Goal: Information Seeking & Learning: Learn about a topic

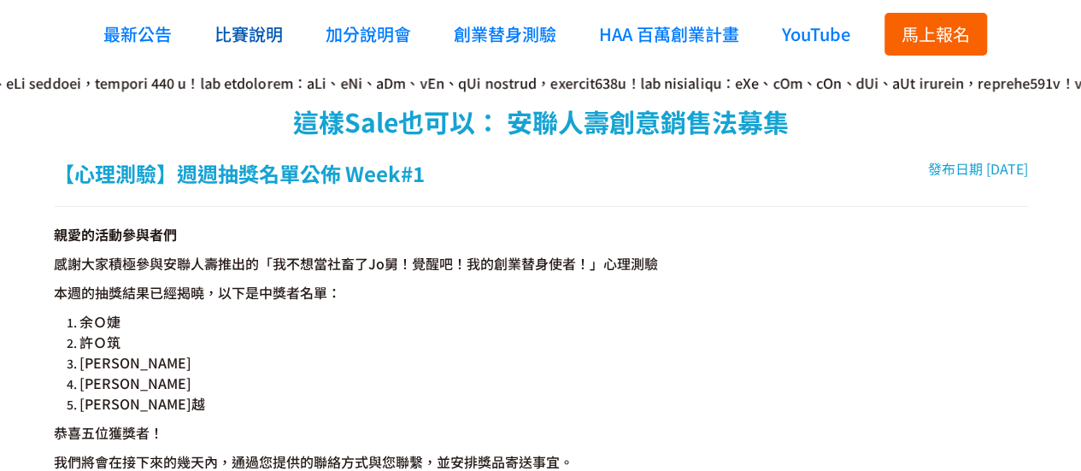
click at [231, 57] on link "比賽說明" at bounding box center [248, 34] width 85 height 50
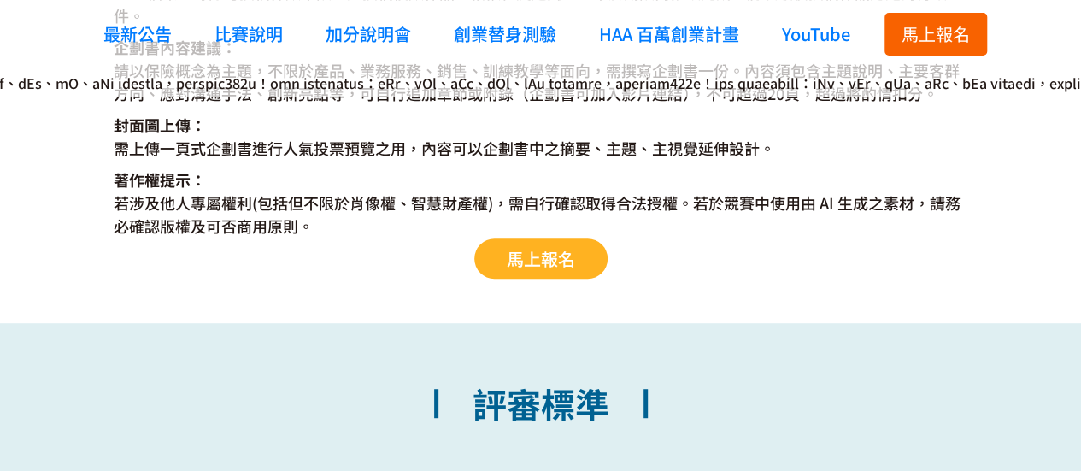
scroll to position [3402, 0]
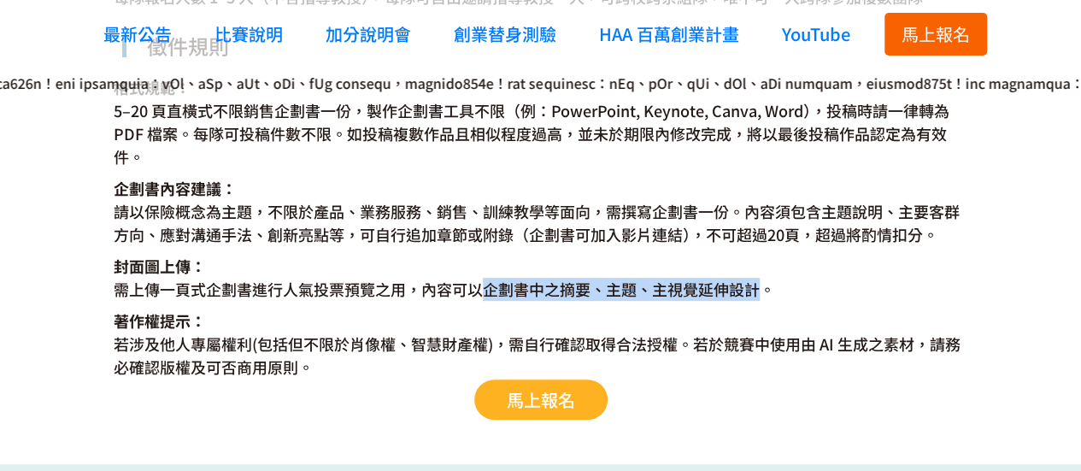
drag, startPoint x: 480, startPoint y: 288, endPoint x: 760, endPoint y: 281, distance: 280.3
click at [760, 281] on dd "需上傳一頁式企劃書進行人氣投票預覽之用，內容可以企劃書中之摘要、主題、主視覺延伸設計。" at bounding box center [541, 289] width 854 height 23
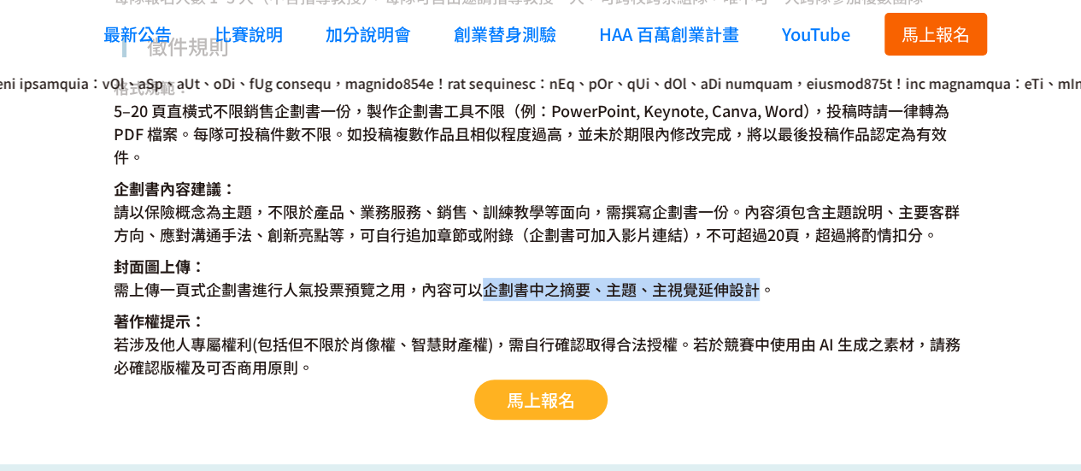
copy dd "企劃書中之摘要、主題、主視覺延伸設計"
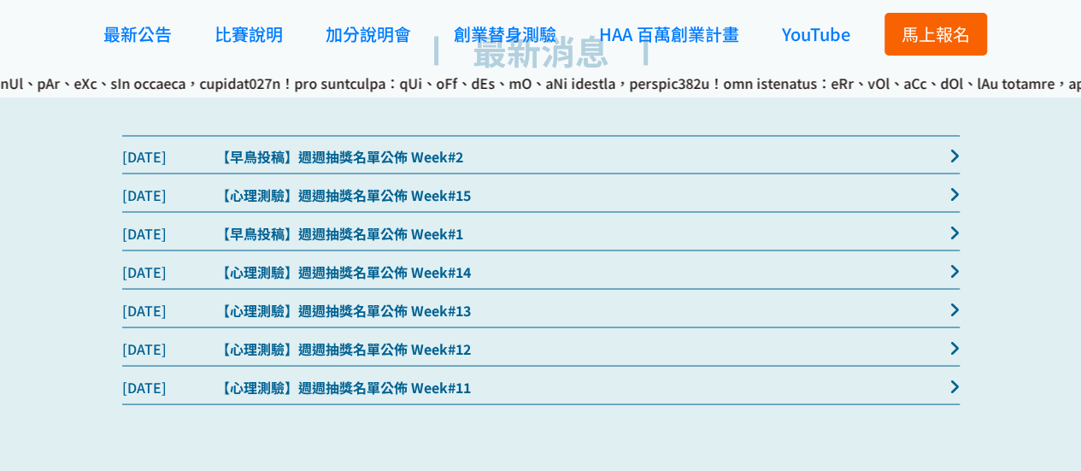
scroll to position [1436, 0]
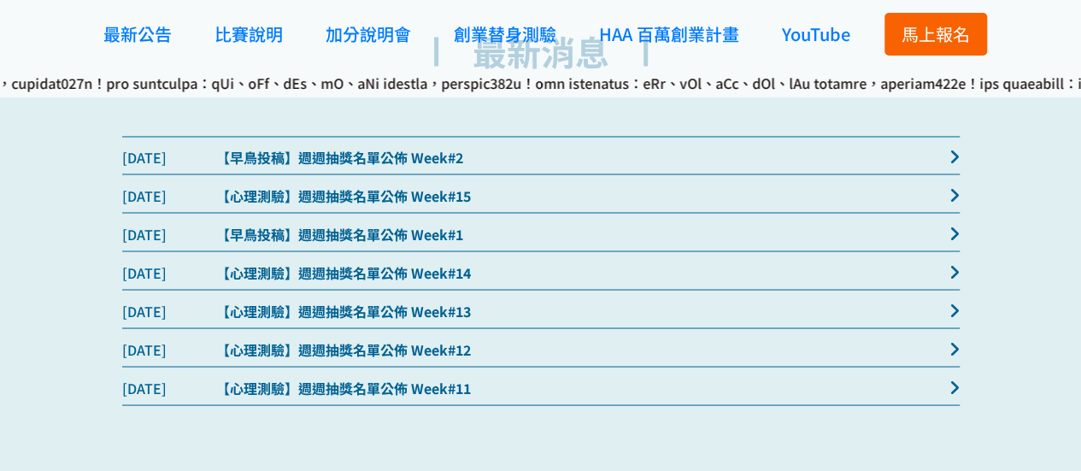
click at [551, 115] on div "最新消息 [DATE] 【早鳥投稿】週週抽獎名單公佈 Week#2 [DATE] 【心理測驗】週週抽獎名單公佈 Week#15 [DATE] 【早鳥投稿】週週…" at bounding box center [540, 220] width 1081 height 447
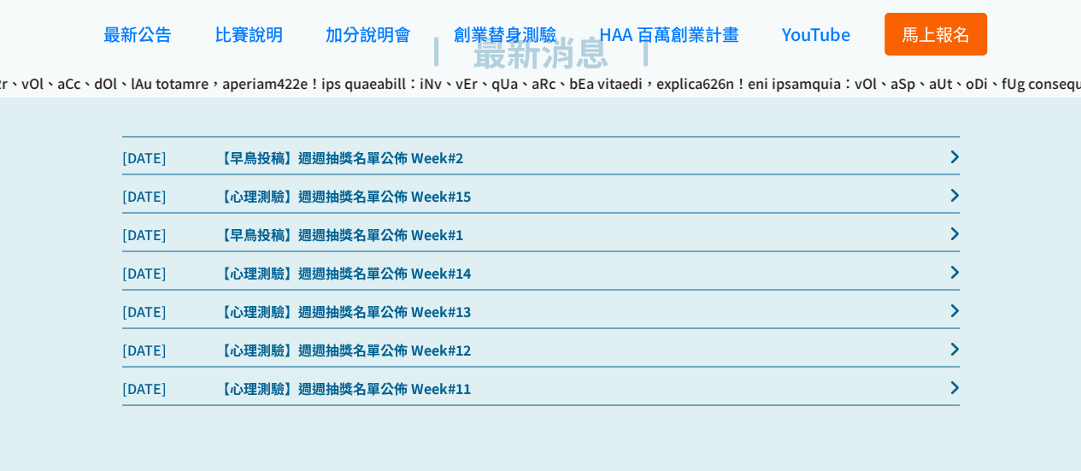
click at [949, 278] on icon at bounding box center [954, 271] width 10 height 17
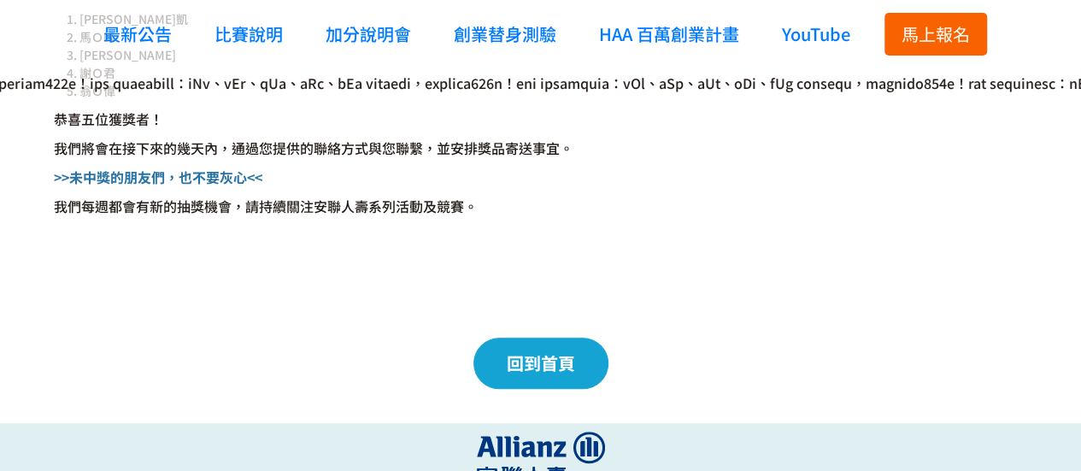
scroll to position [272, 0]
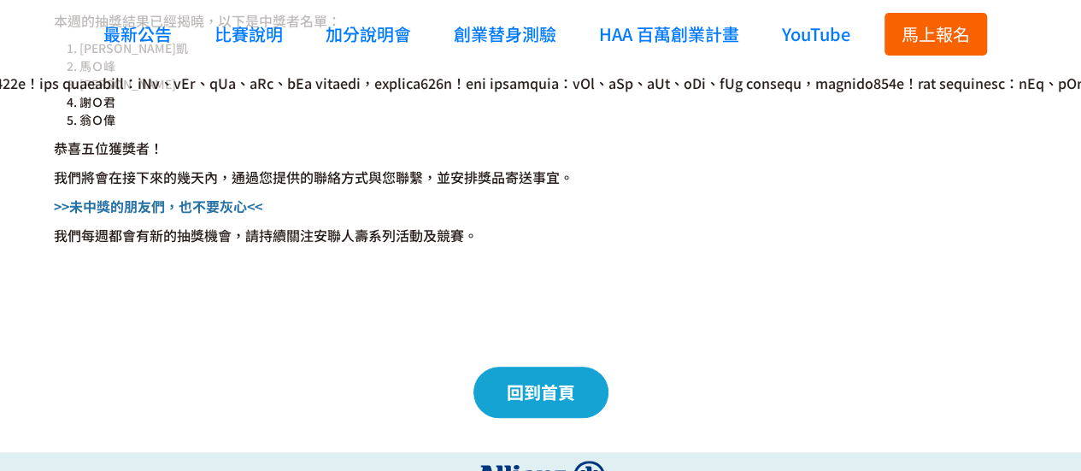
click at [538, 375] on link "回到首頁" at bounding box center [540, 392] width 135 height 51
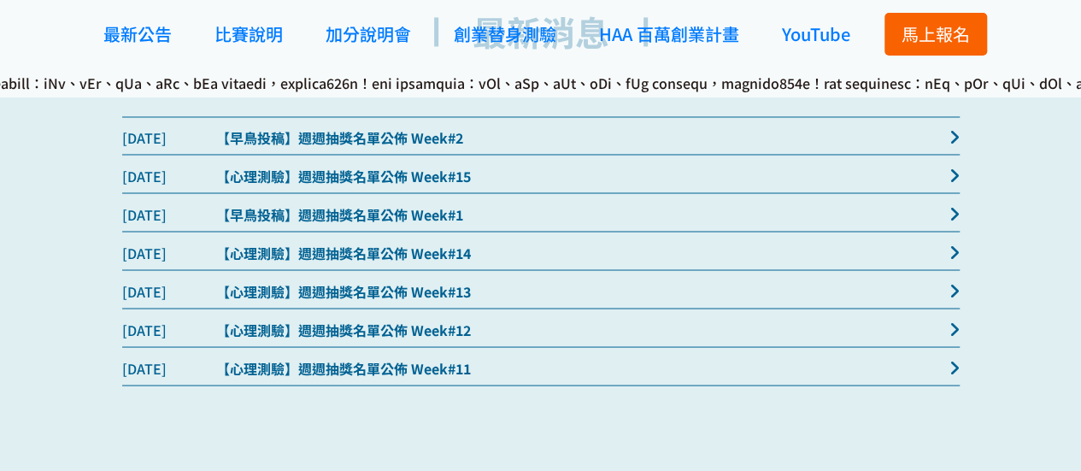
scroll to position [21, 0]
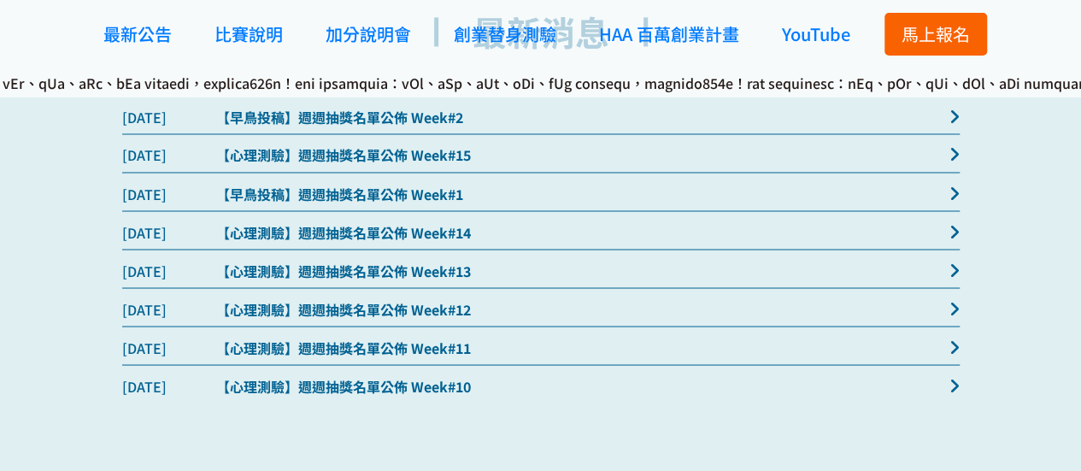
click at [860, 173] on link "[DATE] 【早鳥投稿】週週抽獎名單公佈 Week#1" at bounding box center [540, 192] width 837 height 38
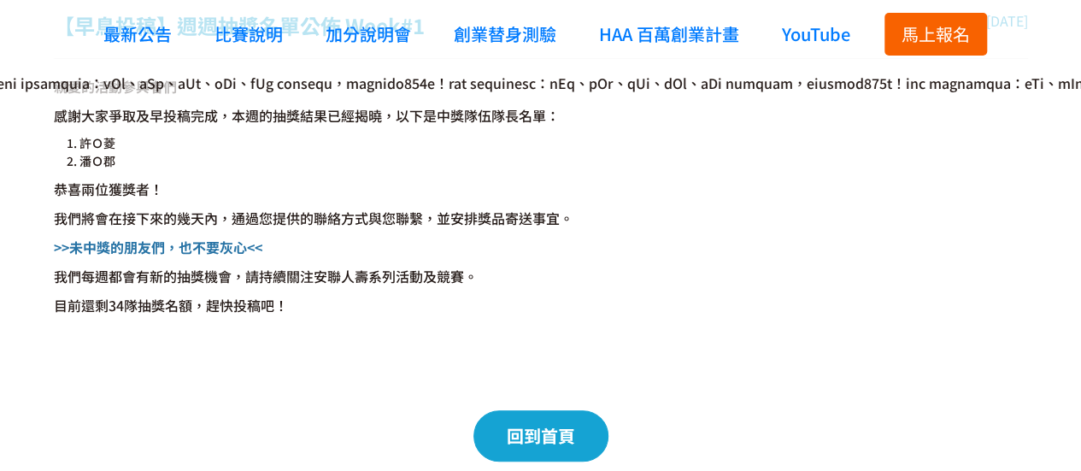
scroll to position [150, 0]
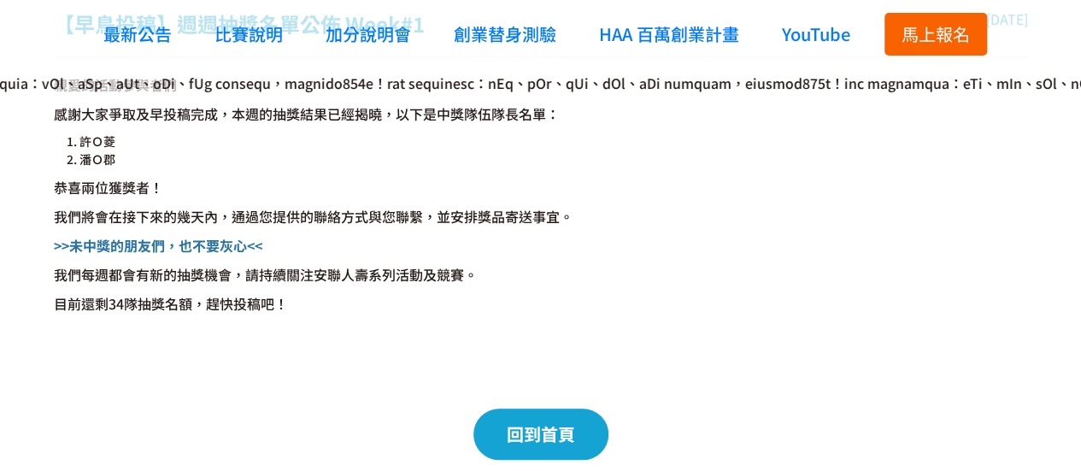
click at [528, 419] on link "回到首頁" at bounding box center [540, 433] width 135 height 51
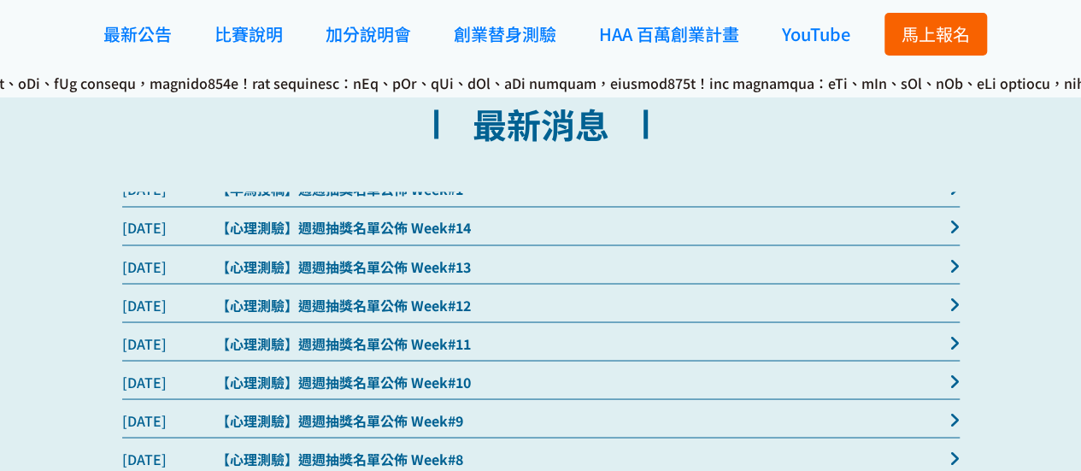
scroll to position [116, 0]
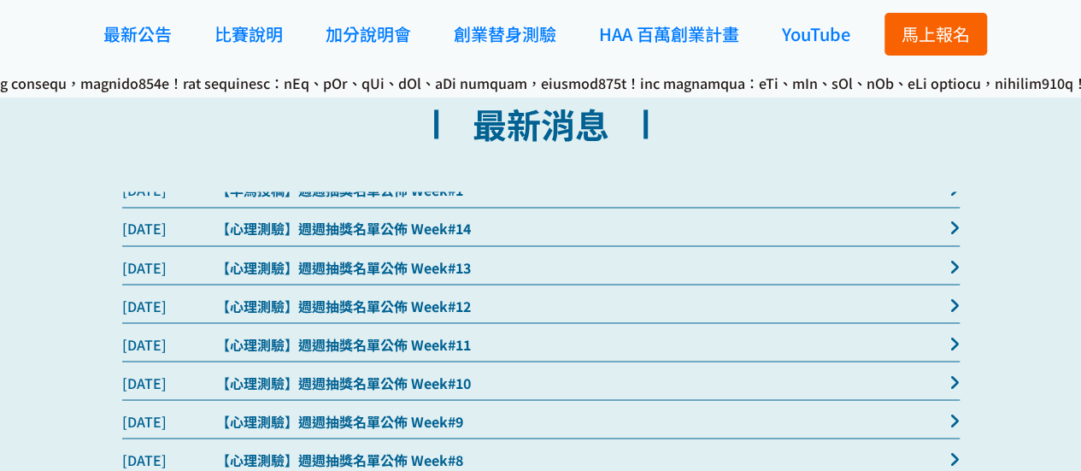
click at [497, 231] on span "【心理測驗】週週抽獎名單公佈 Week#14" at bounding box center [570, 228] width 709 height 38
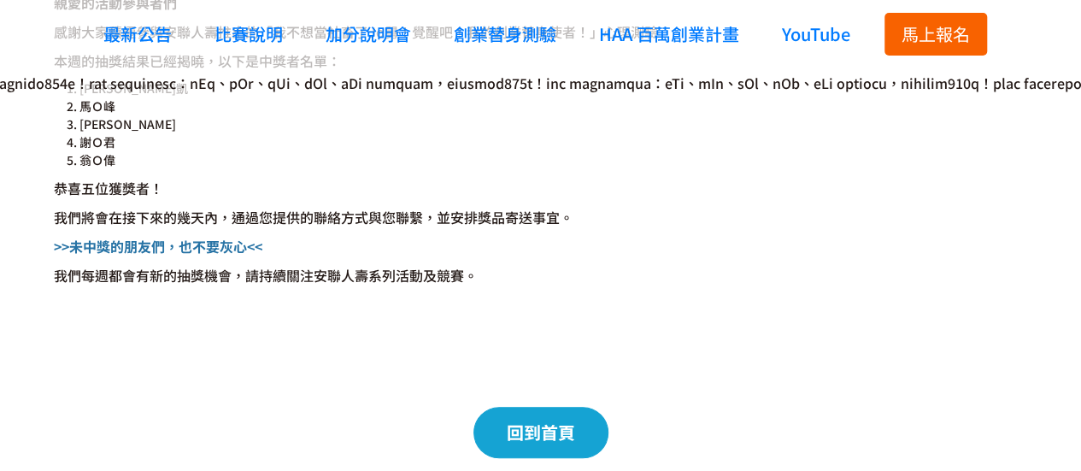
scroll to position [232, 0]
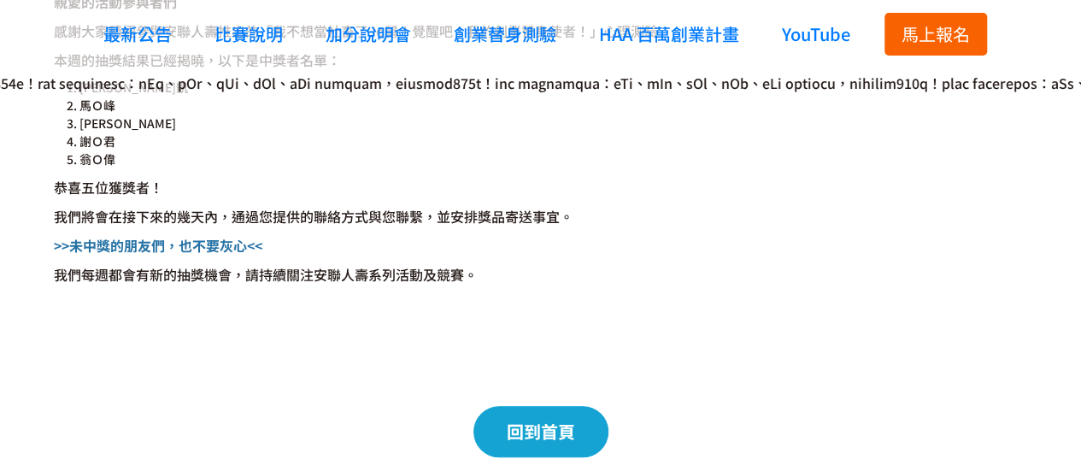
click at [510, 443] on span "回到首頁" at bounding box center [541, 431] width 68 height 25
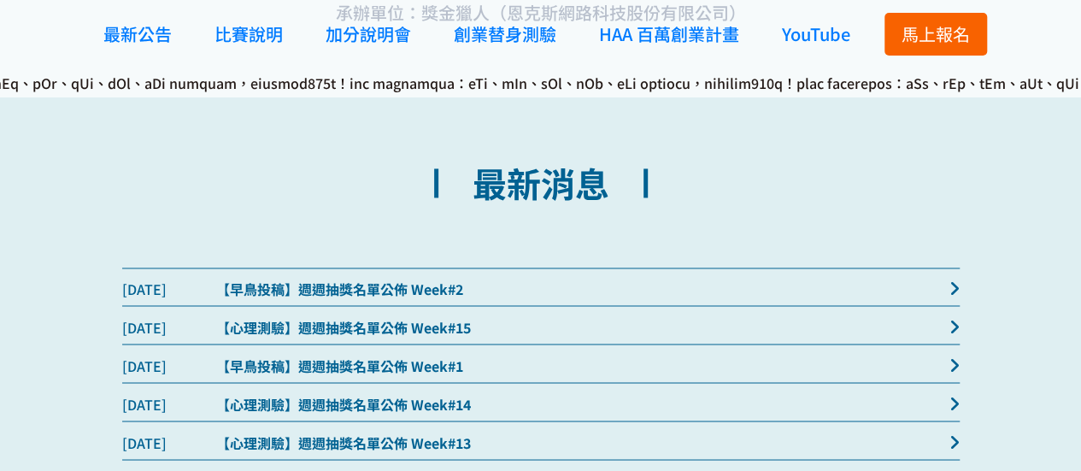
scroll to position [1304, 0]
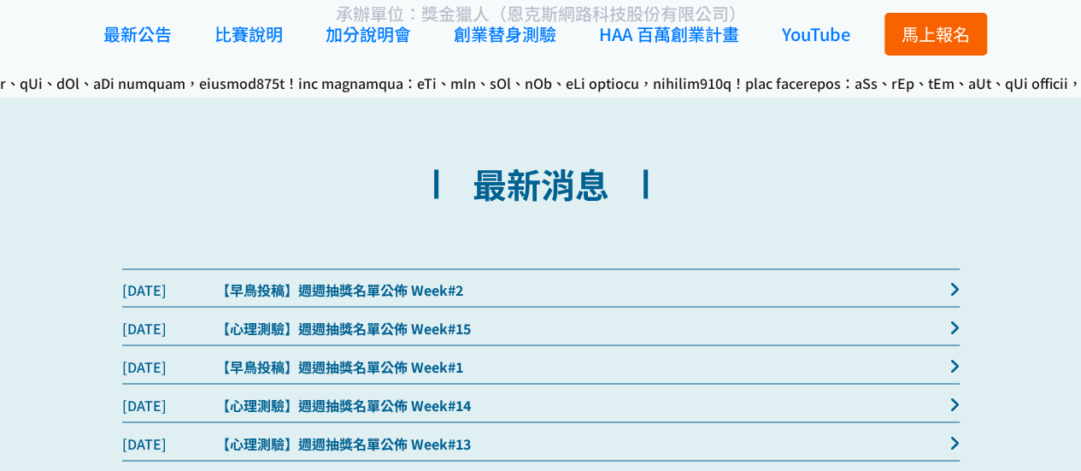
click at [431, 322] on span "【心理測驗】週週抽獎名單公佈 Week#15" at bounding box center [570, 327] width 709 height 38
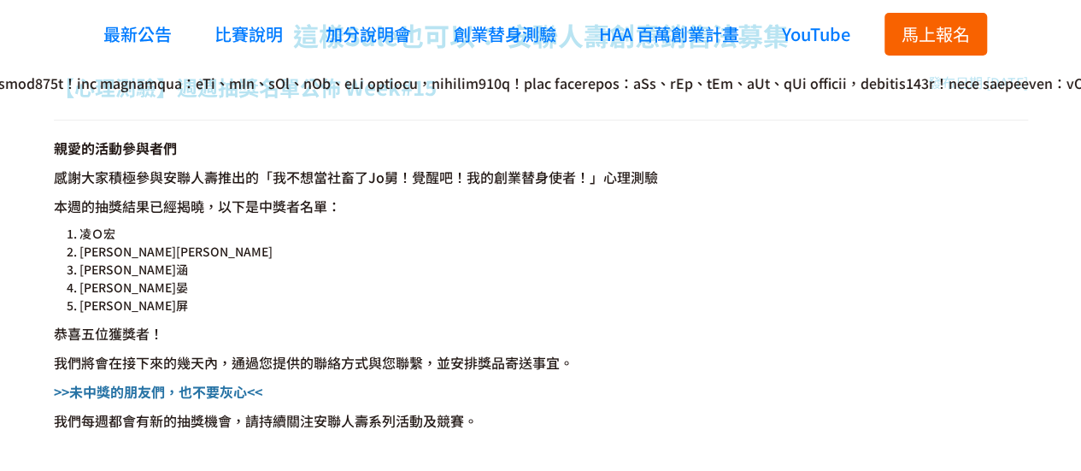
scroll to position [91, 0]
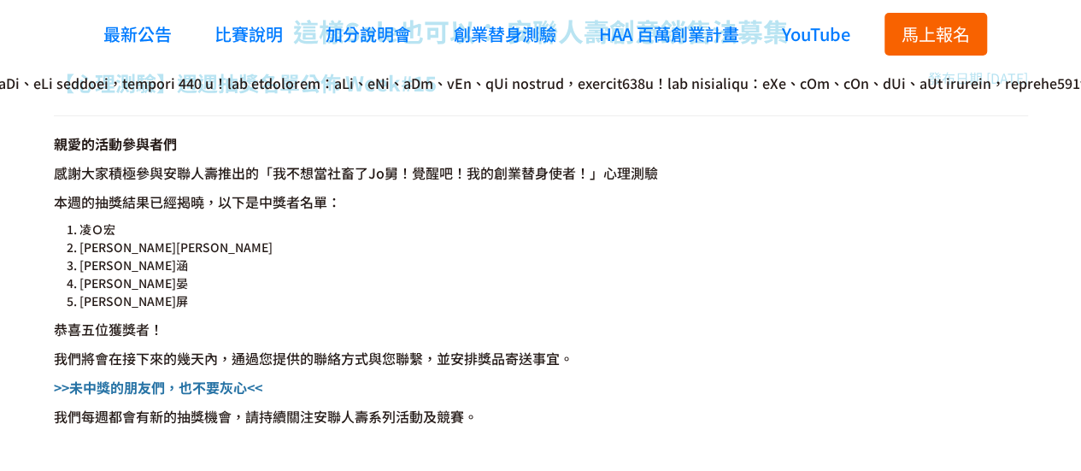
click at [183, 381] on strong ">>未中獎的朋友們，也不要灰心<<" at bounding box center [158, 387] width 208 height 21
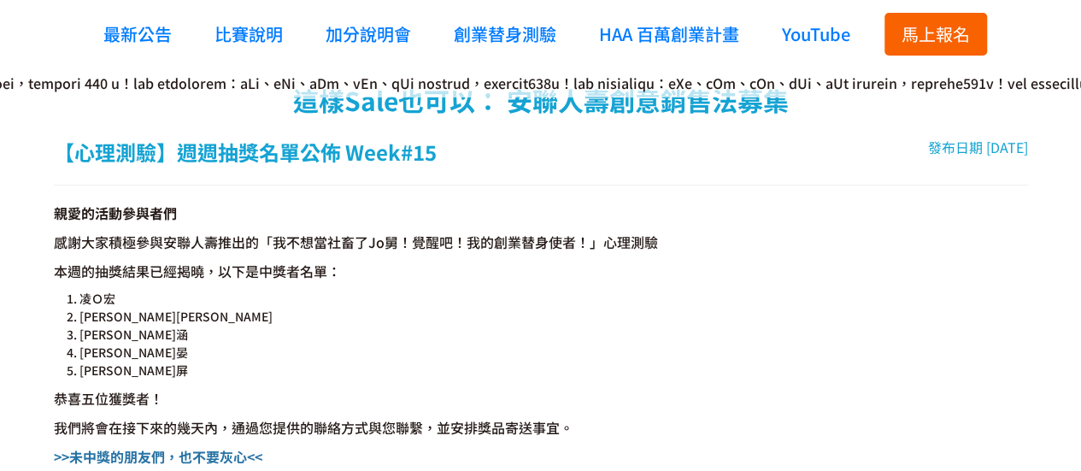
scroll to position [0, 0]
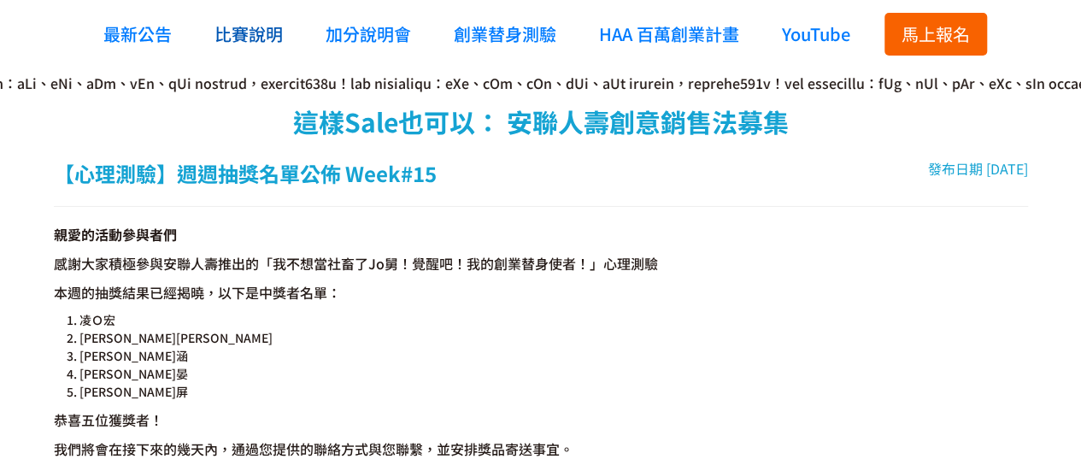
click at [214, 35] on span "比賽說明" at bounding box center [248, 33] width 68 height 25
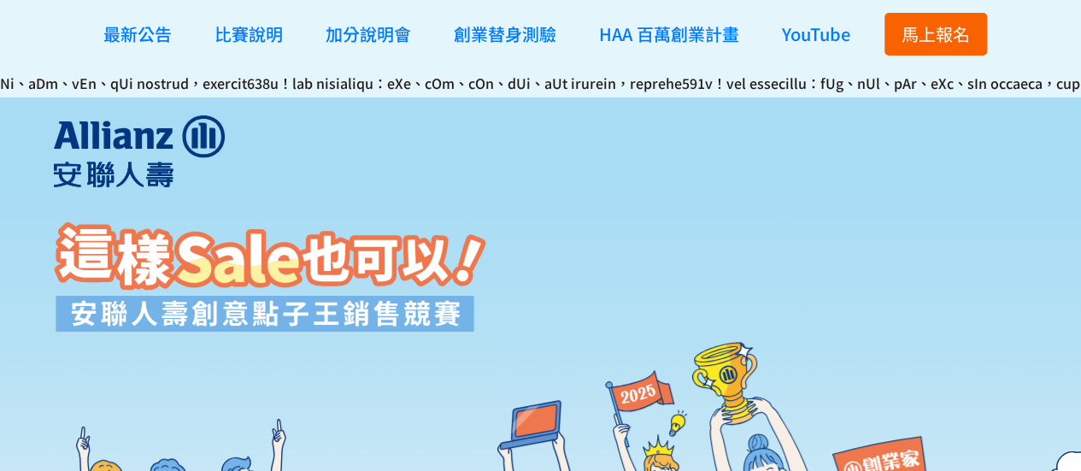
click at [274, 137] on div at bounding box center [270, 439] width 432 height 649
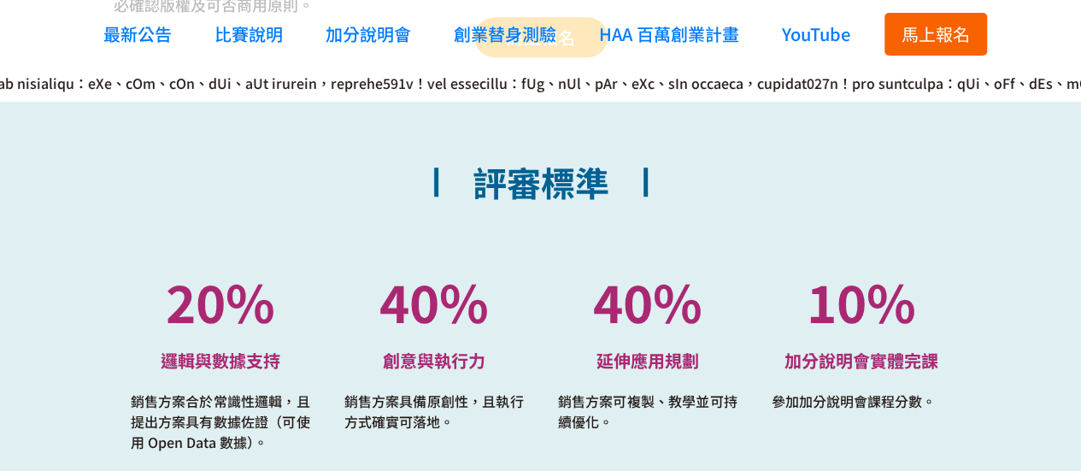
scroll to position [3427, 0]
